Goal: Obtain resource: Download file/media

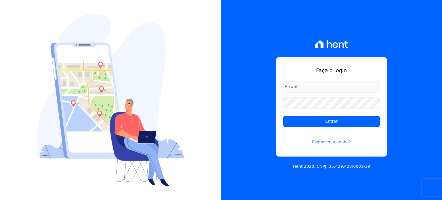
type input "[PERSON_NAME][EMAIL_ADDRESS][PERSON_NAME][DOMAIN_NAME]"
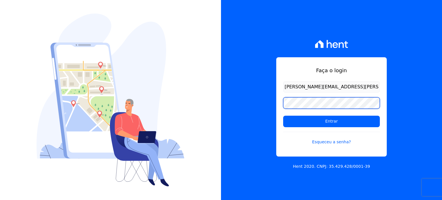
click at [283, 116] on input "Entrar" at bounding box center [331, 122] width 97 height 12
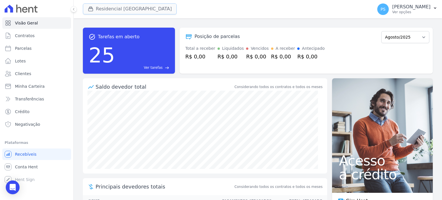
click at [97, 9] on button "Residencial [GEOGRAPHIC_DATA]" at bounding box center [130, 8] width 94 height 11
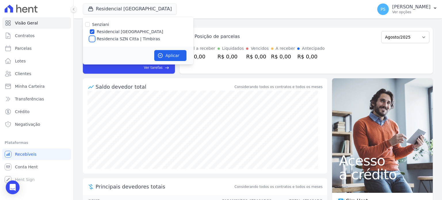
click at [90, 39] on input "Residencia SZN Citta | Timbiras" at bounding box center [92, 39] width 5 height 5
checkbox input "true"
click at [90, 39] on input "Residencia SZN Citta | Timbiras" at bounding box center [92, 39] width 5 height 5
checkbox input "false"
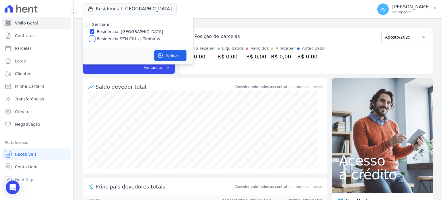
checkbox input "false"
click at [92, 38] on input "Residencia SZN Citta | Timbiras" at bounding box center [92, 39] width 5 height 5
checkbox input "true"
click at [91, 32] on input "Residencial [GEOGRAPHIC_DATA]" at bounding box center [92, 31] width 5 height 5
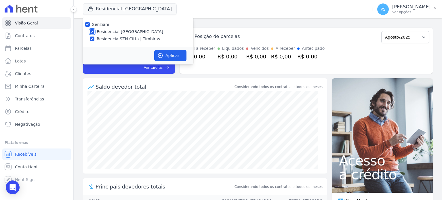
checkbox input "false"
click at [169, 54] on button "Aplicar" at bounding box center [170, 55] width 32 height 11
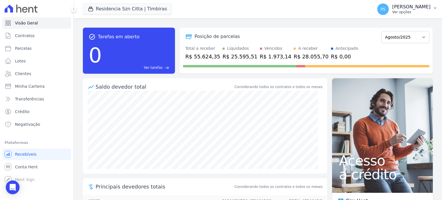
click at [419, 9] on p "[PERSON_NAME]" at bounding box center [411, 7] width 38 height 6
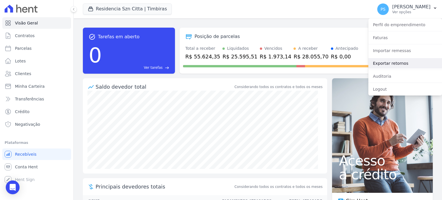
click at [386, 62] on link "Exportar retornos" at bounding box center [405, 63] width 74 height 10
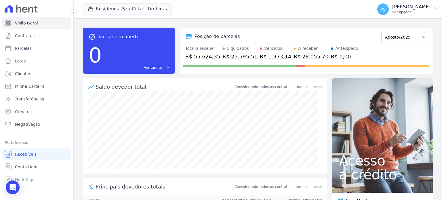
click at [424, 12] on p "Ver opções" at bounding box center [411, 12] width 38 height 5
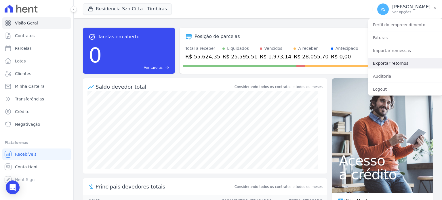
click at [390, 63] on link "Exportar retornos" at bounding box center [405, 63] width 74 height 10
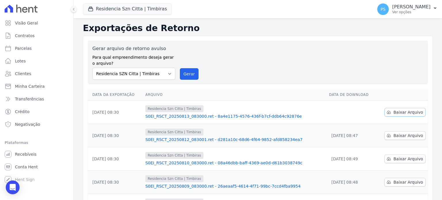
click at [397, 111] on span "Baixar Arquivo" at bounding box center [408, 112] width 30 height 6
